Goal: Task Accomplishment & Management: Complete application form

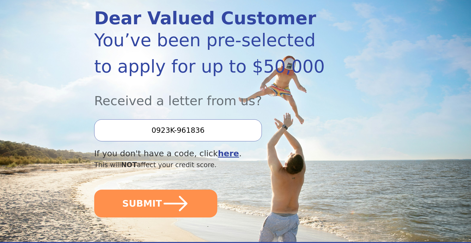
scroll to position [126, 0]
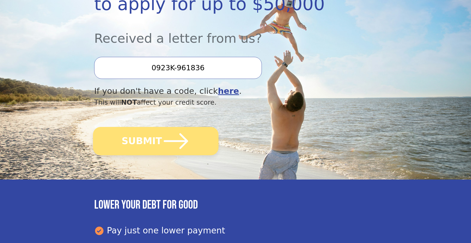
click at [206, 145] on button "SUBMIT" at bounding box center [155, 141] width 125 height 28
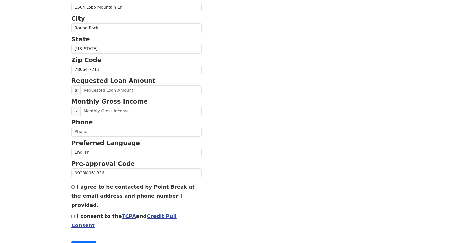
scroll to position [152, 0]
click at [146, 90] on input "text" at bounding box center [140, 90] width 121 height 10
type input "10,000.00"
click at [118, 114] on input "text" at bounding box center [140, 111] width 121 height 10
type input "50,000.00"
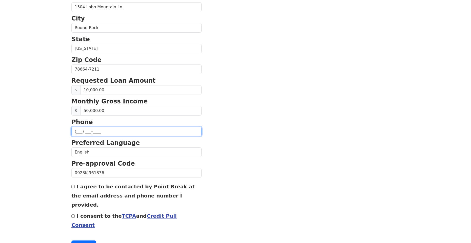
click at [100, 130] on input "text" at bounding box center [136, 132] width 130 height 10
type input "[PHONE_NUMBER]"
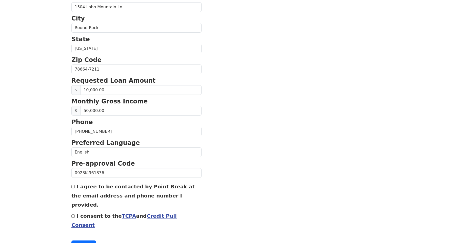
click at [73, 215] on input "I consent to the TCPA and Credit Pull Consent" at bounding box center [72, 216] width 3 height 3
checkbox input "true"
click at [80, 241] on button "Continue" at bounding box center [83, 246] width 25 height 10
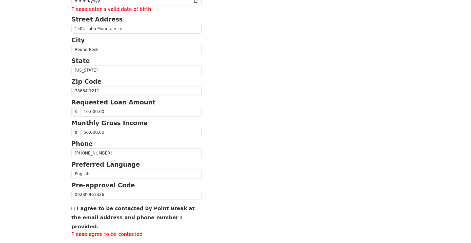
scroll to position [174, 0]
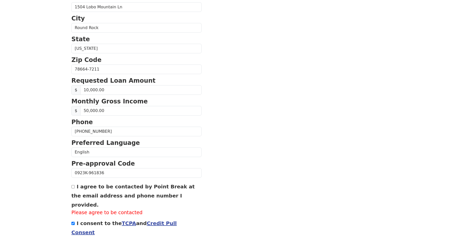
click at [72, 187] on input "I agree to be contacted by Point Break at the email address and phone number I …" at bounding box center [72, 186] width 3 height 3
checkbox input "true"
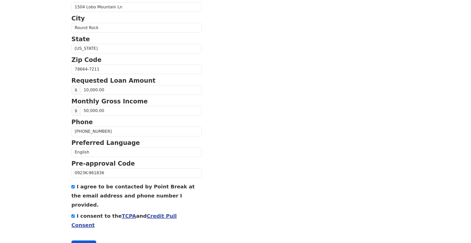
click at [77, 241] on button "Continue" at bounding box center [83, 246] width 25 height 10
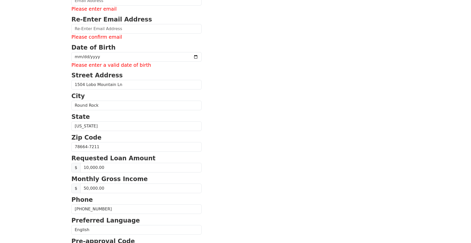
scroll to position [0, 0]
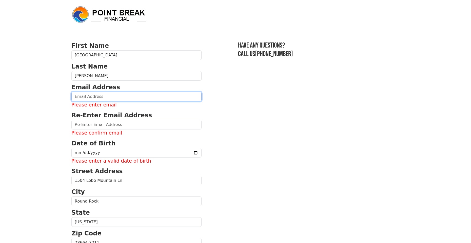
click at [96, 96] on input "email" at bounding box center [136, 97] width 130 height 10
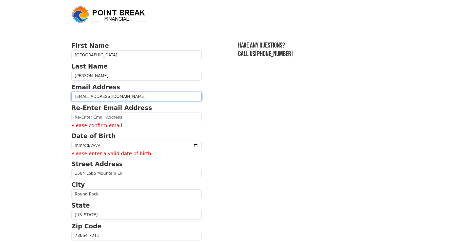
type input "[EMAIL_ADDRESS][DOMAIN_NAME]"
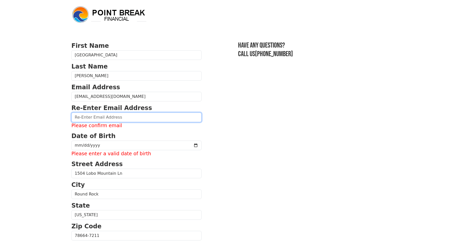
click at [107, 119] on input "email" at bounding box center [136, 118] width 130 height 10
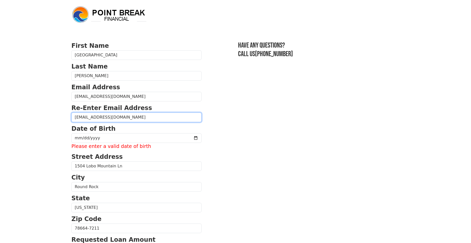
type input "[EMAIL_ADDRESS][DOMAIN_NAME]"
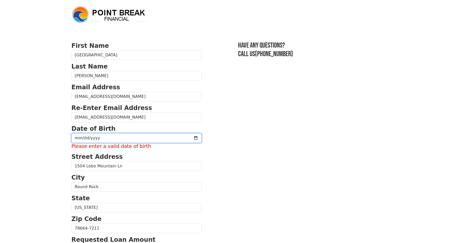
click at [99, 139] on input "date" at bounding box center [136, 138] width 130 height 10
type input "[DATE]"
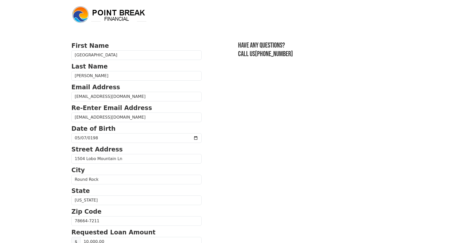
click at [42, 71] on body "First Name [GEOGRAPHIC_DATA] Last Name [PERSON_NAME] Email Address [EMAIL_ADDRE…" at bounding box center [235, 121] width 471 height 243
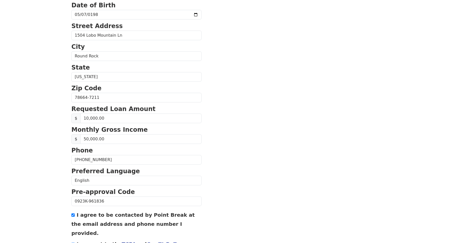
scroll to position [160, 0]
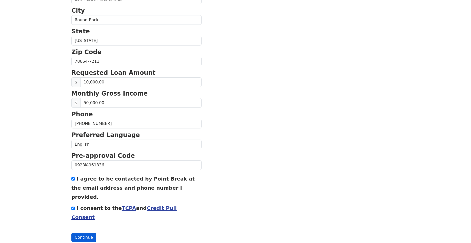
click at [89, 233] on button "Continue" at bounding box center [83, 238] width 25 height 10
